Goal: Task Accomplishment & Management: Manage account settings

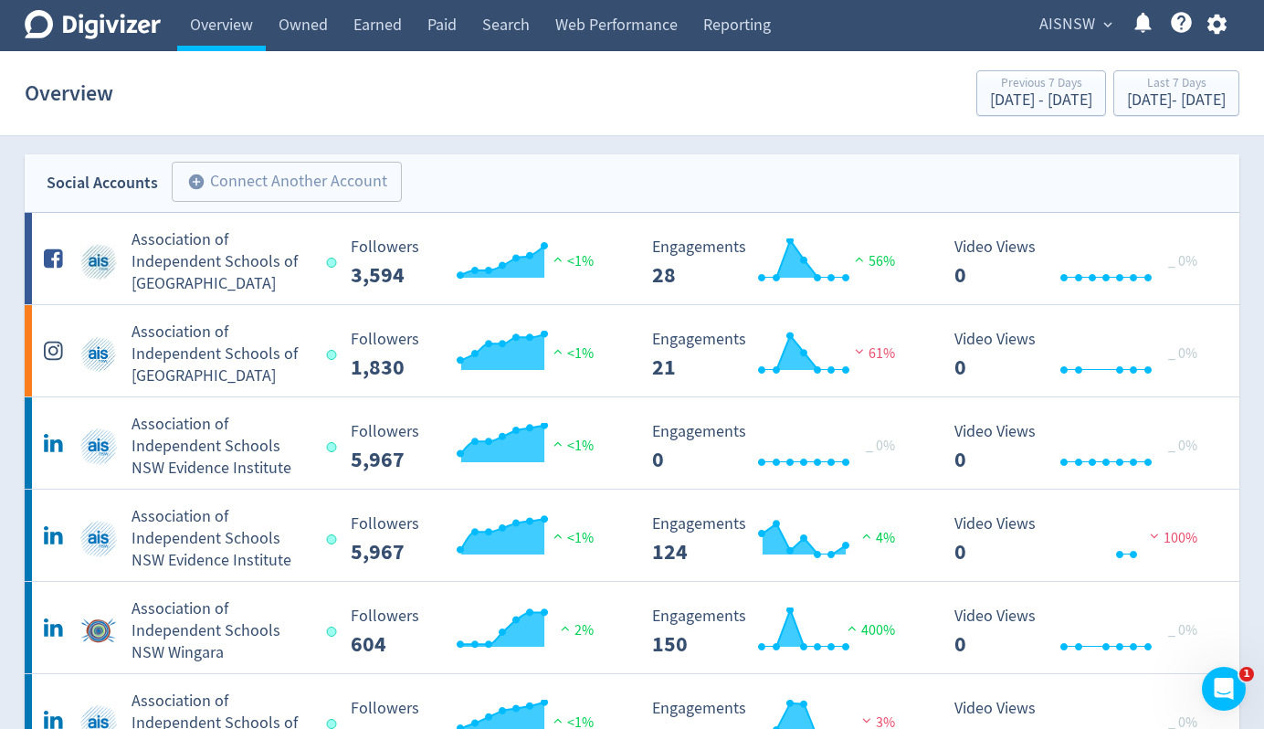
click at [1237, 23] on button "button" at bounding box center [1217, 24] width 46 height 25
click at [1210, 23] on icon "button" at bounding box center [1215, 25] width 19 height 20
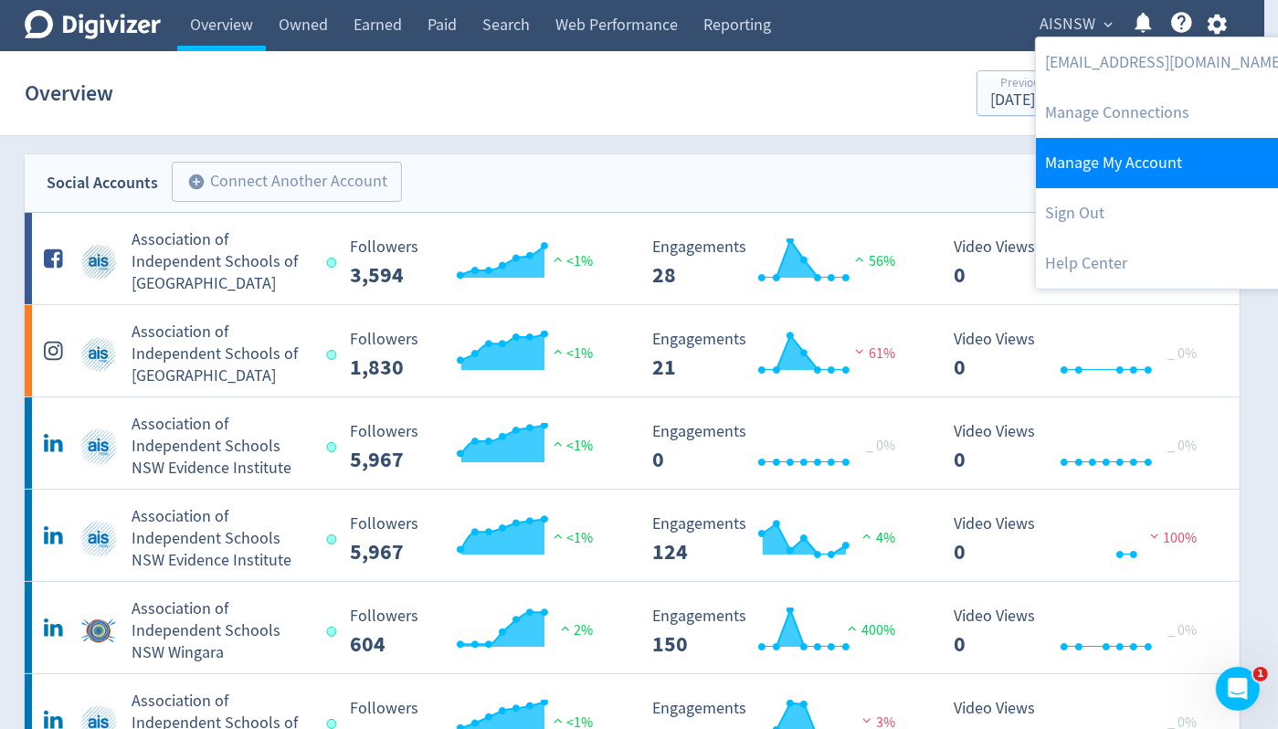
click at [1110, 159] on link "Manage My Account" at bounding box center [1165, 163] width 258 height 50
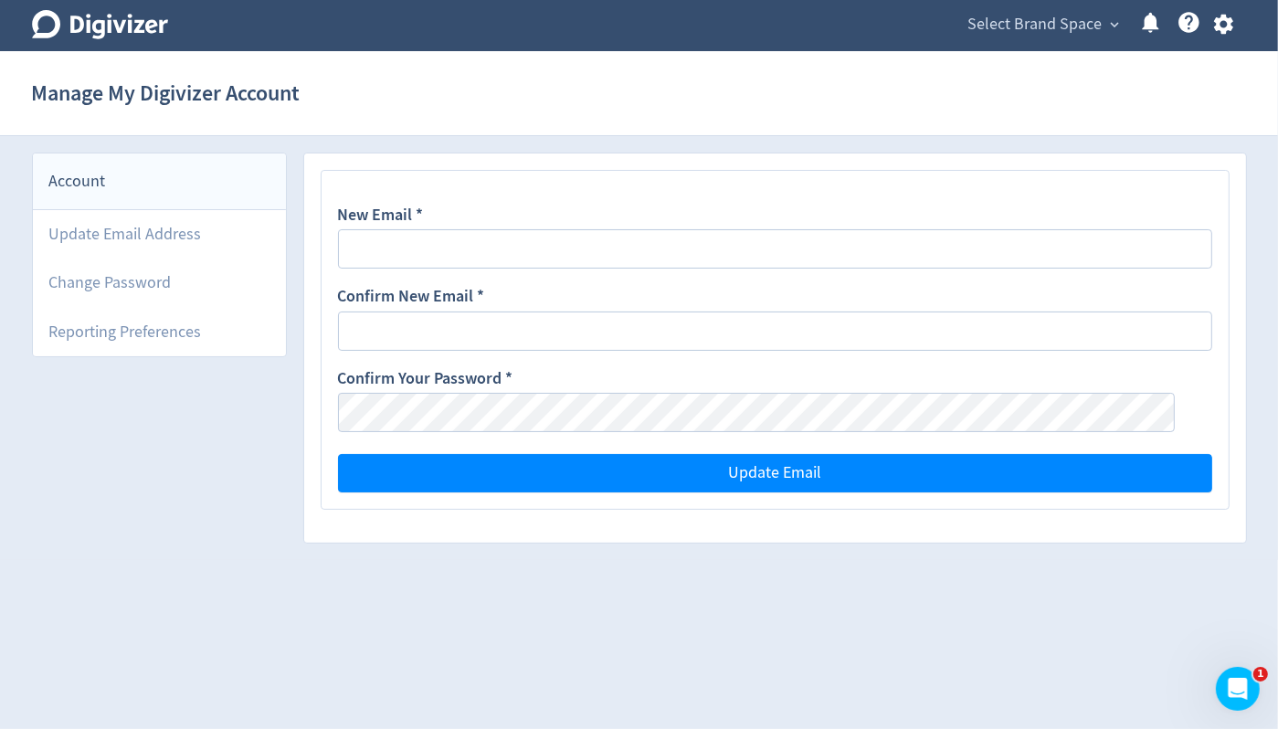
click at [1069, 30] on span "Select Brand Space" at bounding box center [1035, 24] width 134 height 29
click at [1070, 67] on link "AISNSW" at bounding box center [1088, 65] width 74 height 50
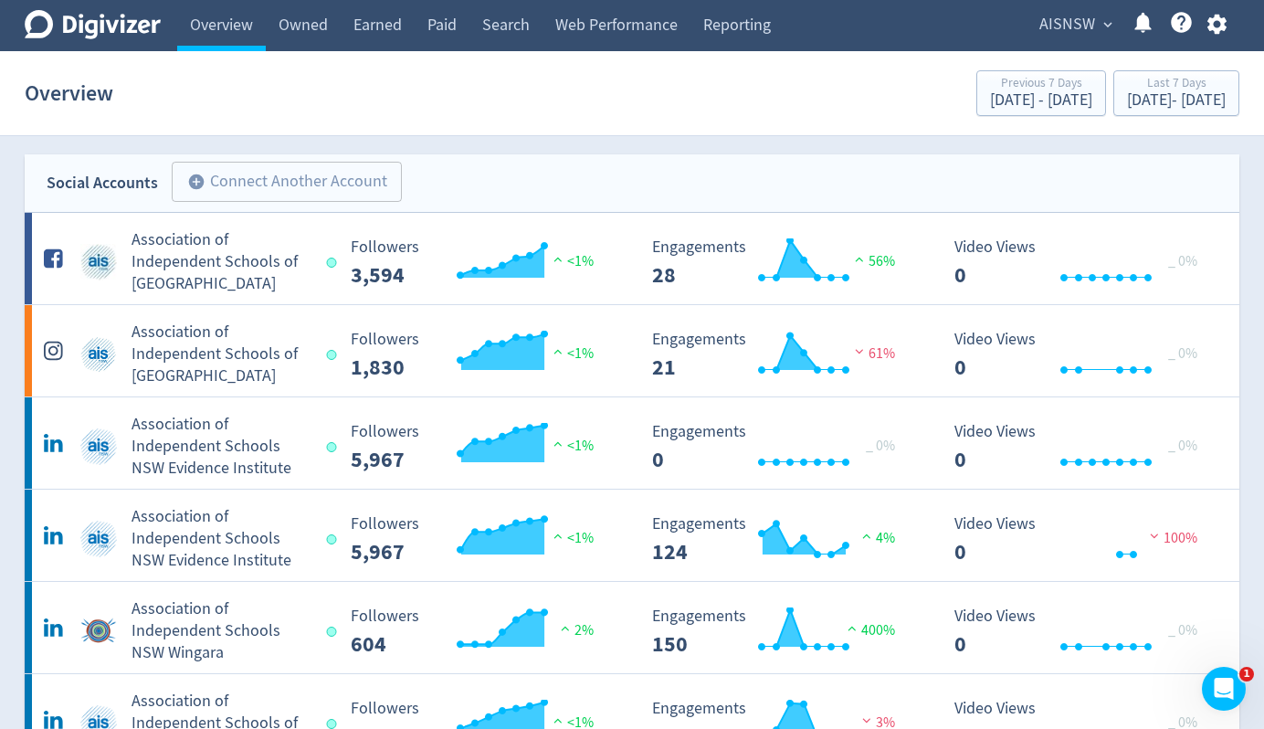
click at [1217, 17] on icon "button" at bounding box center [1215, 25] width 19 height 20
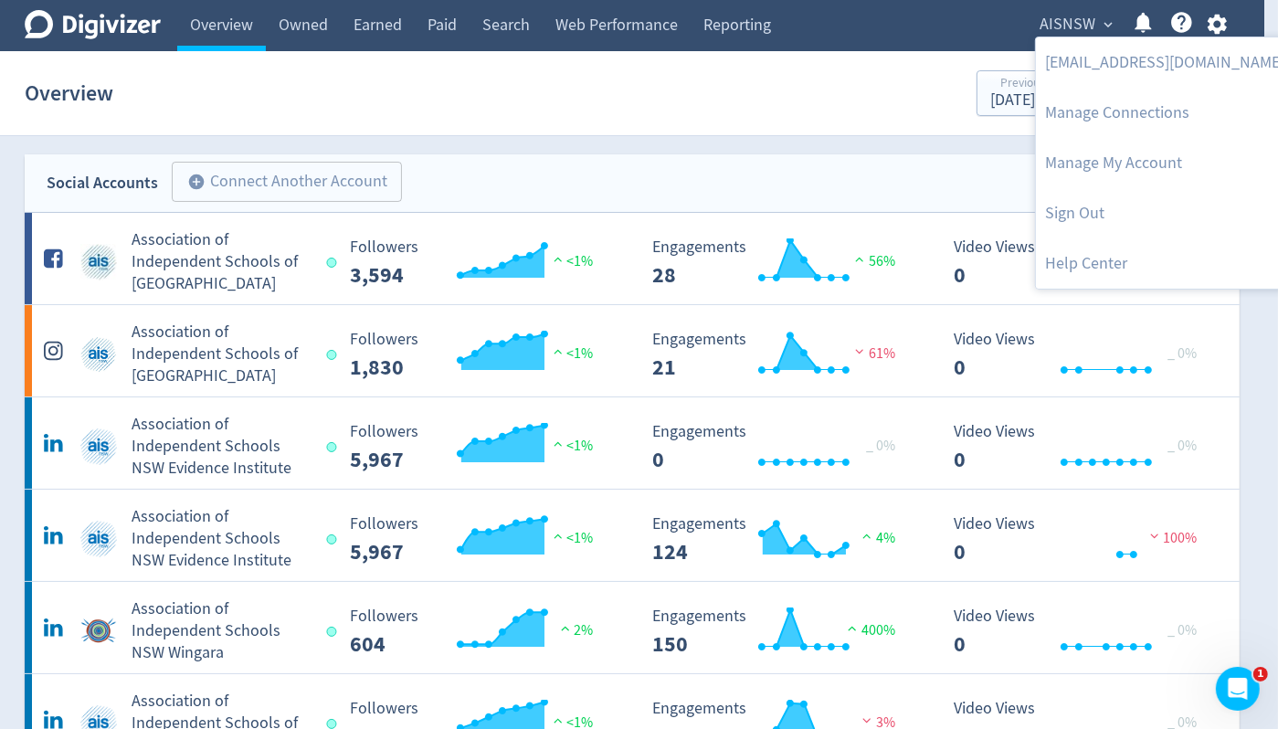
click at [552, 166] on div at bounding box center [639, 364] width 1278 height 729
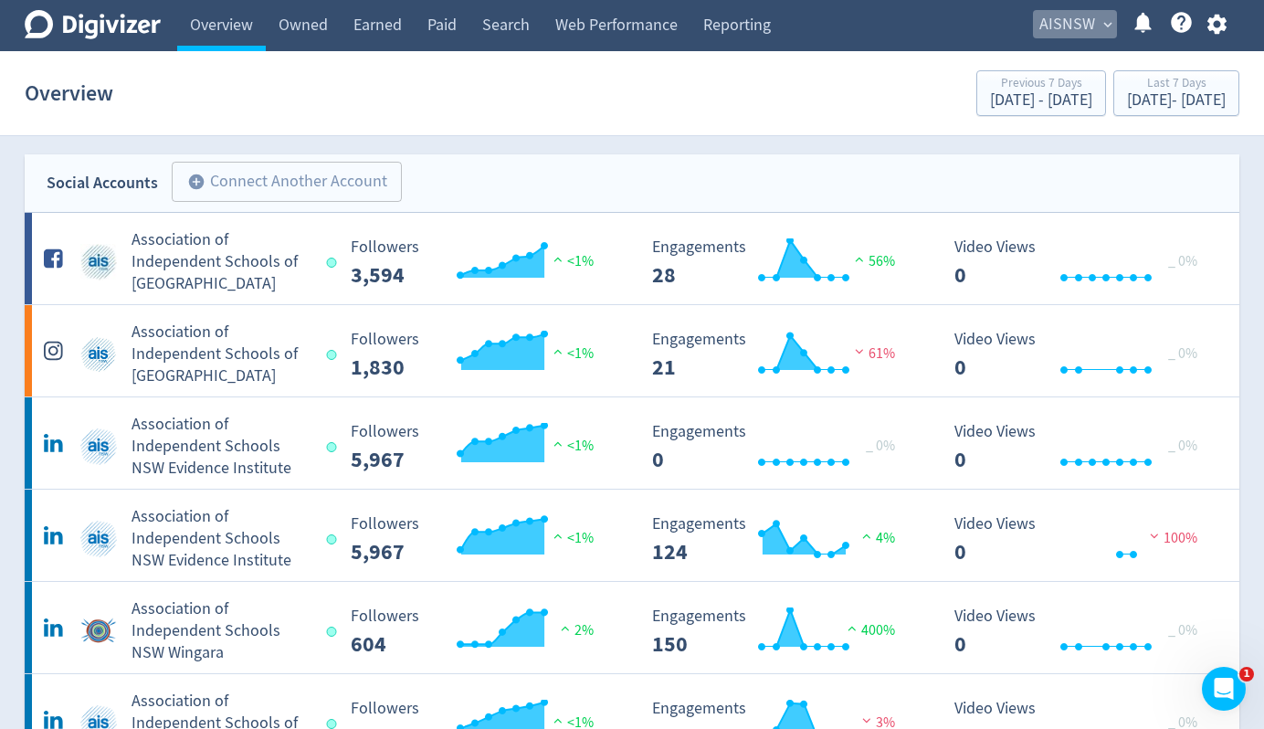
click at [1099, 12] on button "AISNSW expand_more" at bounding box center [1075, 24] width 84 height 29
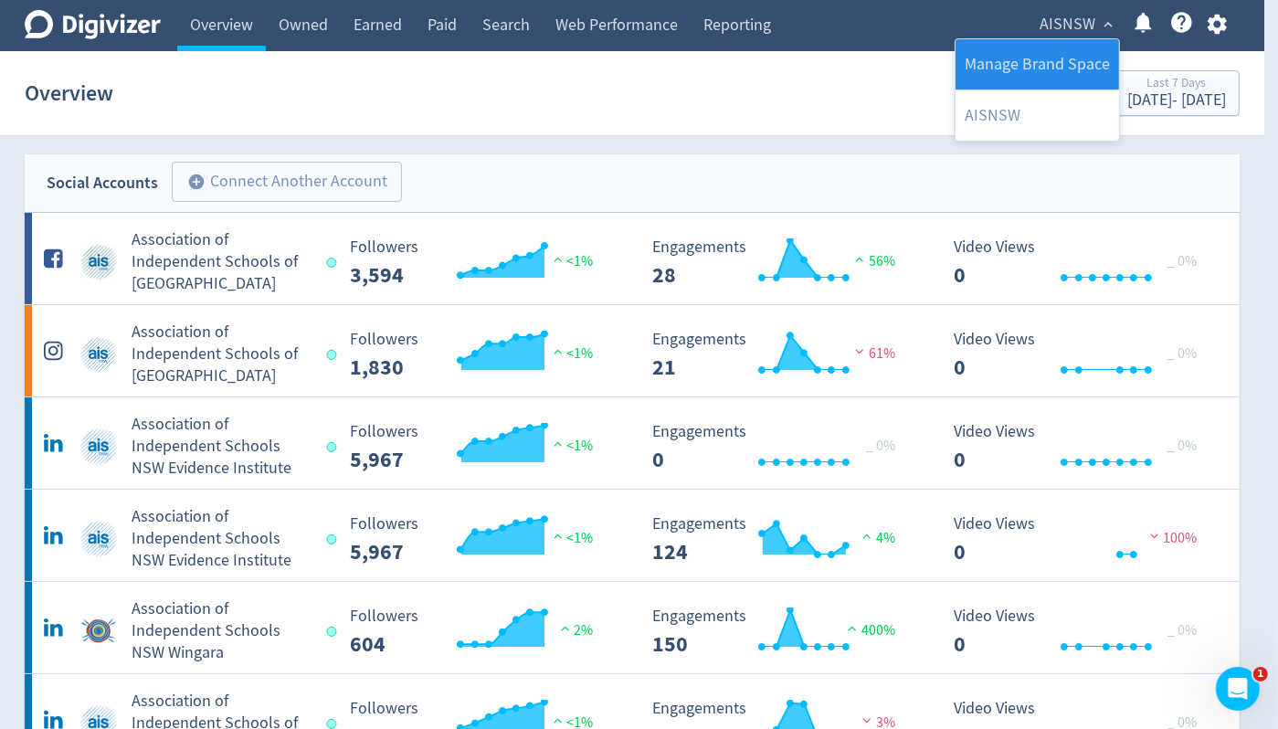
click at [1067, 60] on link "Manage Brand Space" at bounding box center [1036, 64] width 163 height 50
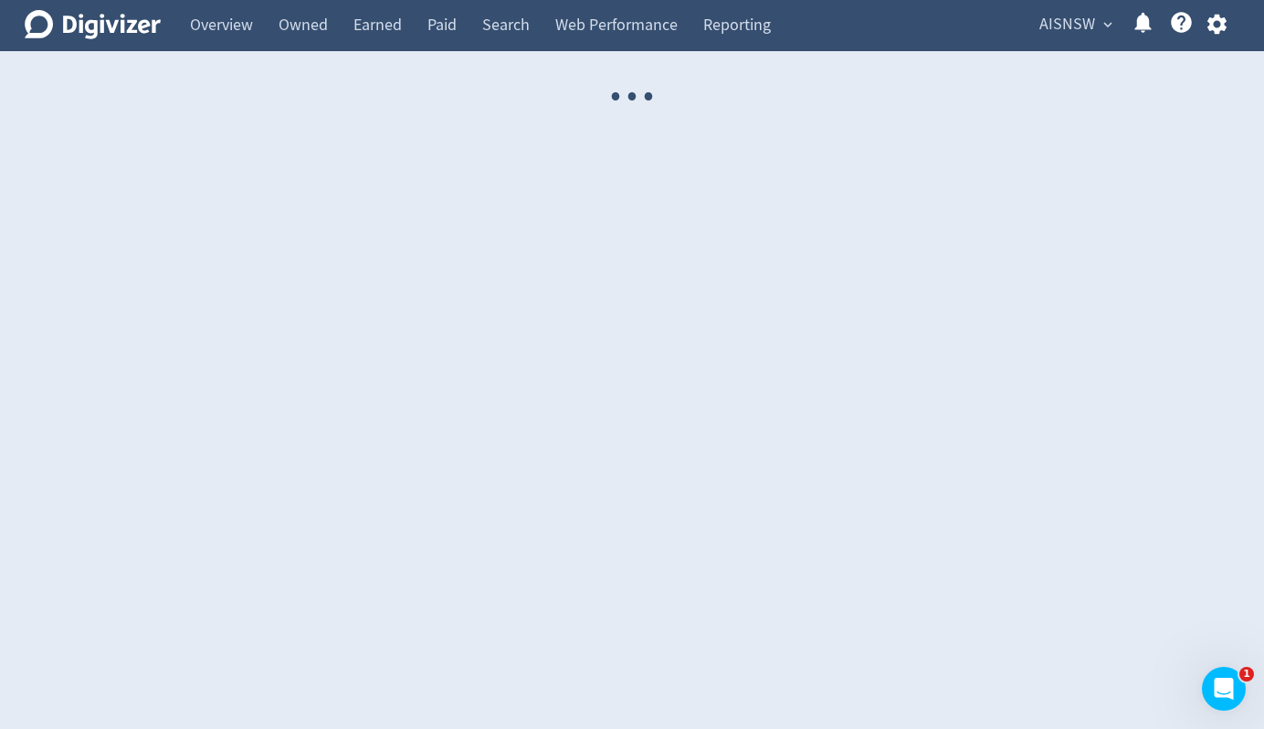
select select "USER"
